Goal: Task Accomplishment & Management: Manage account settings

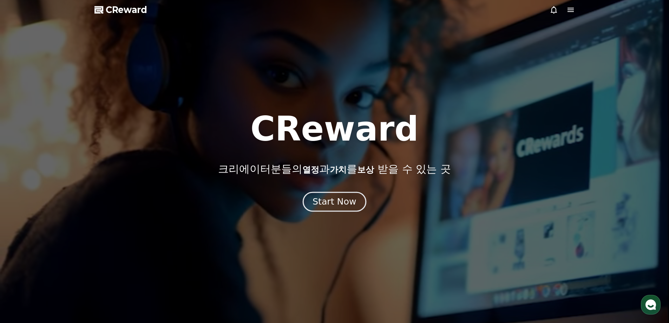
click at [356, 200] on button "Start Now" at bounding box center [335, 201] width 64 height 20
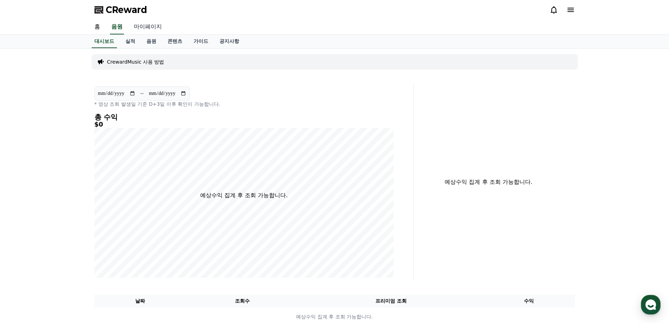
click at [160, 27] on link "마이페이지" at bounding box center [147, 27] width 39 height 15
select select "**********"
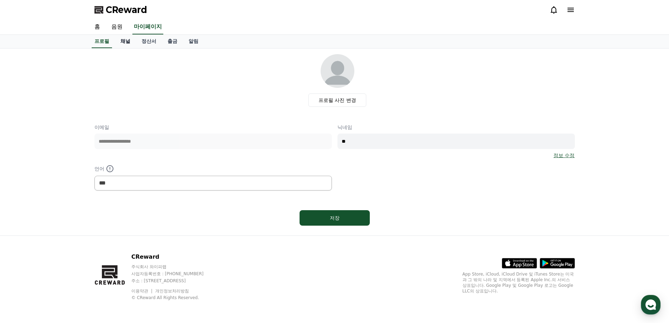
click at [130, 44] on link "채널" at bounding box center [125, 41] width 21 height 13
